Goal: Task Accomplishment & Management: Manage account settings

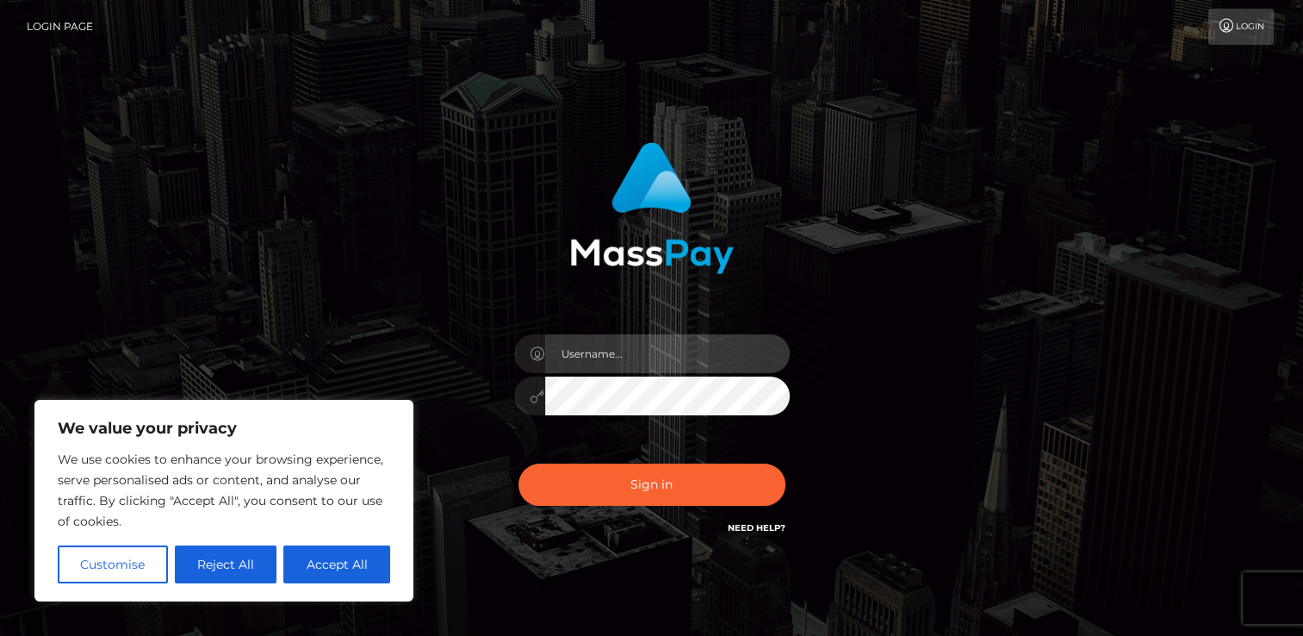
click at [624, 360] on input "text" at bounding box center [667, 353] width 245 height 39
type input "[EMAIL_ADDRESS][DOMAIN_NAME]"
click at [518, 463] on button "Sign in" at bounding box center [651, 484] width 267 height 42
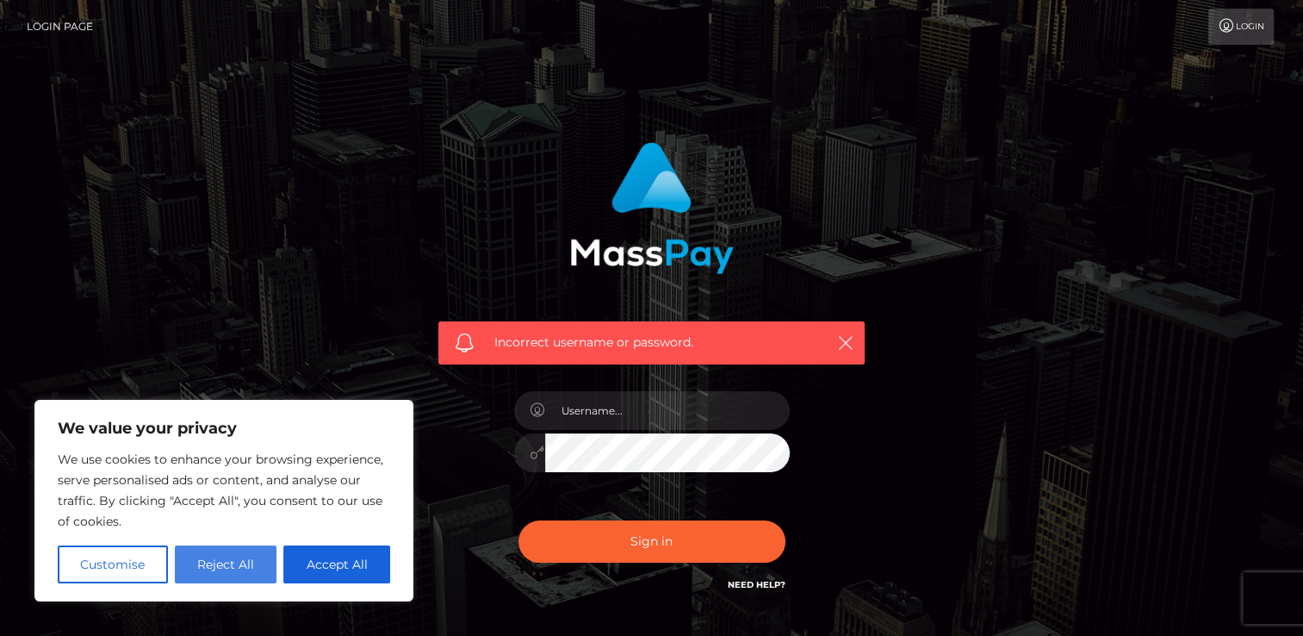
click at [207, 563] on button "Reject All" at bounding box center [226, 564] width 102 height 38
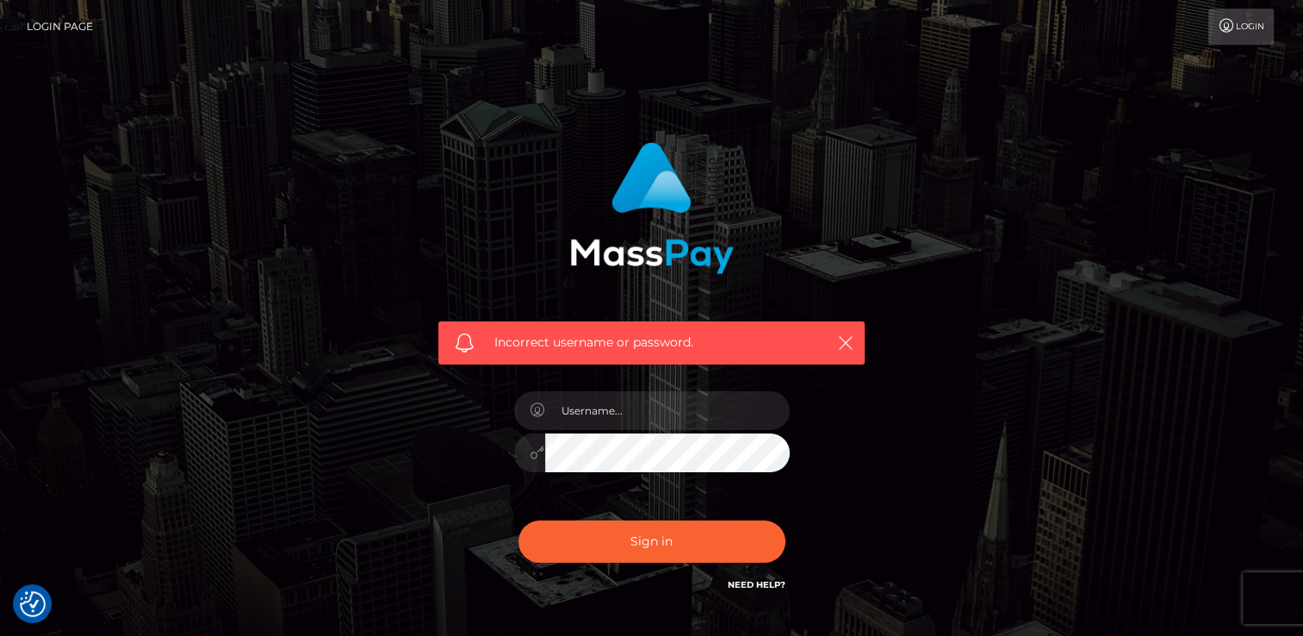
click at [1254, 22] on link "Login" at bounding box center [1240, 27] width 65 height 36
